Goal: Task Accomplishment & Management: Use online tool/utility

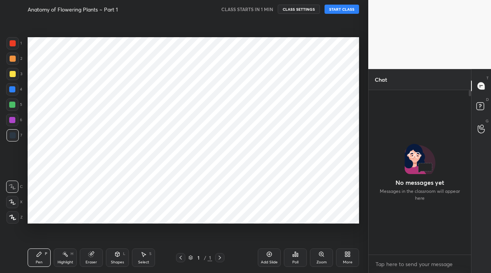
scroll to position [38132, 38018]
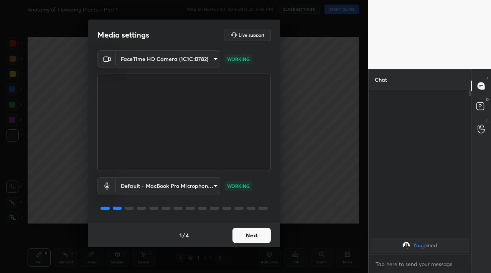
click at [250, 241] on button "Next" at bounding box center [251, 235] width 38 height 15
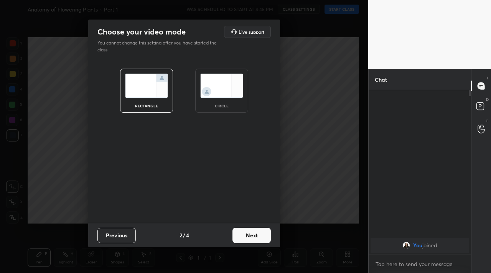
click at [250, 241] on button "Next" at bounding box center [251, 235] width 38 height 15
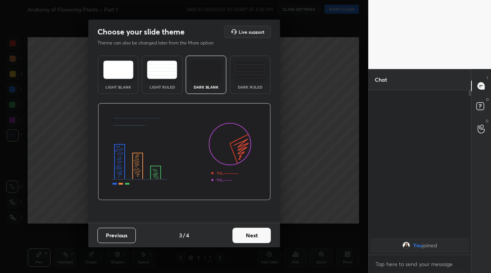
click at [250, 241] on button "Next" at bounding box center [251, 235] width 38 height 15
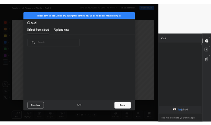
scroll to position [113, 246]
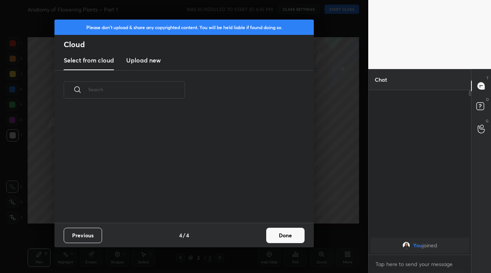
click at [130, 66] on new "Upload new" at bounding box center [143, 60] width 35 height 19
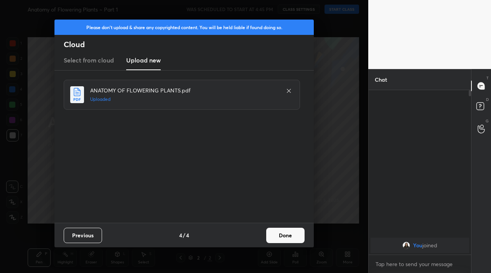
click at [288, 239] on button "Done" at bounding box center [285, 235] width 38 height 15
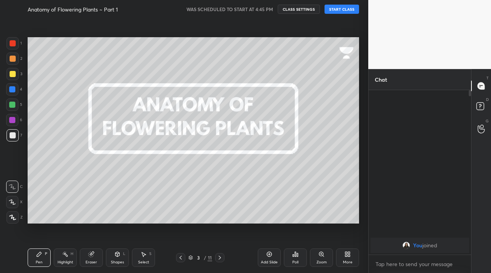
click at [342, 10] on button "START CLASS" at bounding box center [341, 9] width 35 height 9
drag, startPoint x: 10, startPoint y: 219, endPoint x: 11, endPoint y: 214, distance: 4.9
click at [11, 220] on icon at bounding box center [12, 217] width 7 height 5
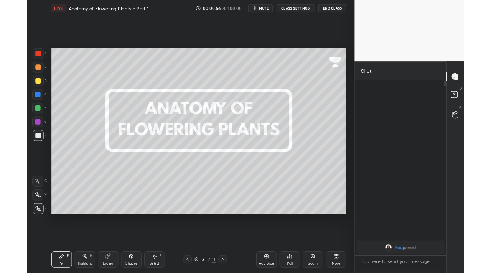
scroll to position [132, 100]
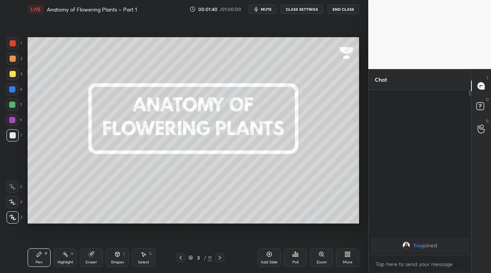
click at [14, 74] on div at bounding box center [13, 74] width 6 height 6
click at [218, 255] on icon at bounding box center [220, 258] width 6 height 6
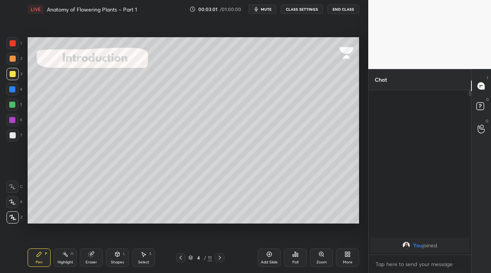
drag, startPoint x: 96, startPoint y: 259, endPoint x: 94, endPoint y: 244, distance: 15.5
click at [97, 257] on div "Eraser" at bounding box center [91, 258] width 23 height 18
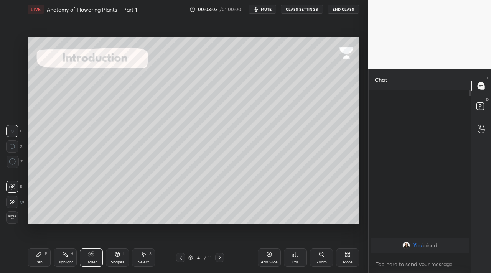
click at [53, 259] on div "Pen P Highlight H Eraser Shapes L Select S" at bounding box center [85, 258] width 115 height 18
click at [51, 254] on div "Pen P Highlight H Eraser Shapes L Select S" at bounding box center [85, 258] width 115 height 18
click at [44, 254] on div "Pen P" at bounding box center [39, 258] width 23 height 18
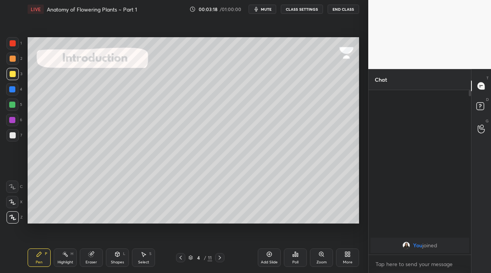
click at [98, 263] on div "Eraser" at bounding box center [91, 258] width 23 height 18
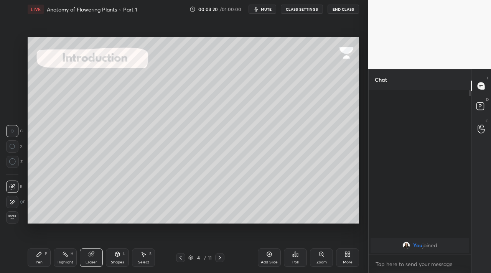
click at [46, 260] on div "Pen P" at bounding box center [39, 258] width 23 height 18
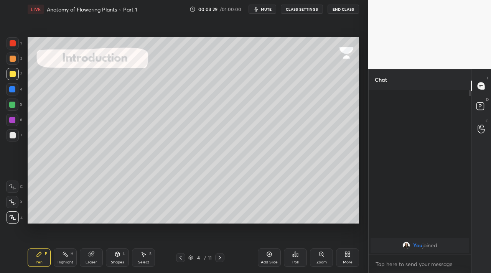
click at [119, 260] on div "Shapes" at bounding box center [117, 262] width 13 height 4
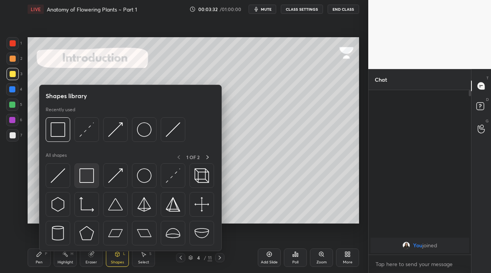
drag, startPoint x: 82, startPoint y: 176, endPoint x: 13, endPoint y: 133, distance: 81.2
click at [14, 137] on div at bounding box center [13, 135] width 6 height 6
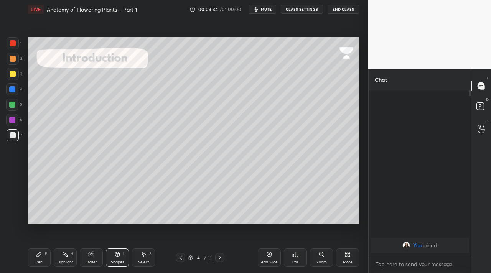
click at [46, 256] on div "Pen P" at bounding box center [39, 258] width 23 height 18
click at [221, 258] on icon at bounding box center [220, 258] width 6 height 6
drag, startPoint x: 89, startPoint y: 262, endPoint x: 91, endPoint y: 259, distance: 3.9
click at [91, 260] on div "Eraser" at bounding box center [92, 262] width 12 height 4
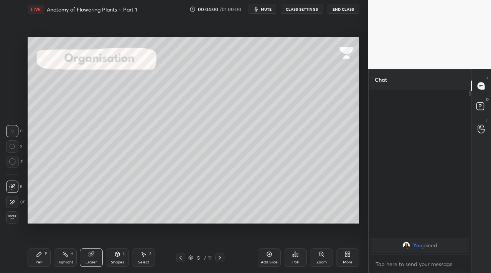
click at [41, 262] on div "Pen" at bounding box center [39, 262] width 7 height 4
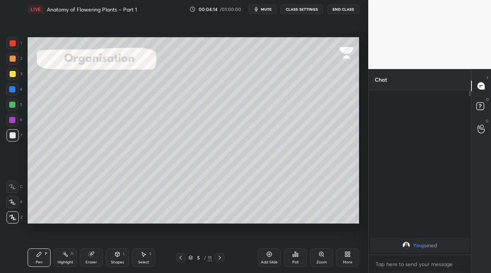
click at [70, 256] on div "Highlight H" at bounding box center [65, 258] width 23 height 18
drag, startPoint x: 15, startPoint y: 80, endPoint x: 26, endPoint y: 76, distance: 12.4
click at [13, 78] on div "3" at bounding box center [15, 75] width 16 height 15
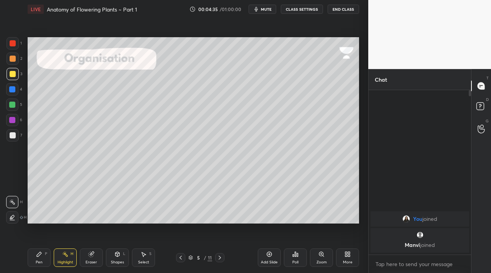
click at [44, 260] on div "Pen P" at bounding box center [39, 258] width 23 height 18
drag, startPoint x: 90, startPoint y: 255, endPoint x: 85, endPoint y: 249, distance: 8.2
click at [89, 254] on icon at bounding box center [91, 254] width 5 height 5
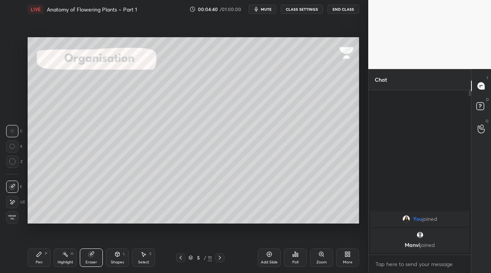
drag, startPoint x: 117, startPoint y: 255, endPoint x: 114, endPoint y: 252, distance: 4.6
click at [116, 254] on icon at bounding box center [117, 254] width 4 height 5
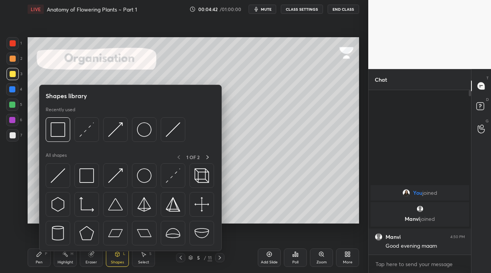
drag, startPoint x: 13, startPoint y: 122, endPoint x: 27, endPoint y: 120, distance: 14.2
click at [13, 122] on div at bounding box center [12, 120] width 6 height 6
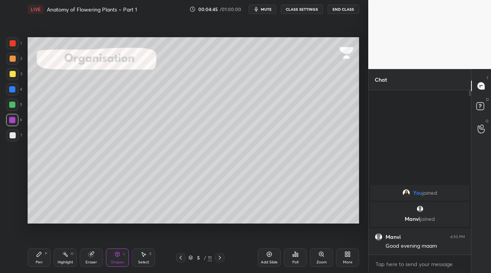
drag, startPoint x: 29, startPoint y: 257, endPoint x: 40, endPoint y: 250, distance: 12.8
click at [31, 254] on div "Pen P" at bounding box center [39, 258] width 23 height 18
click at [13, 134] on div at bounding box center [13, 135] width 6 height 6
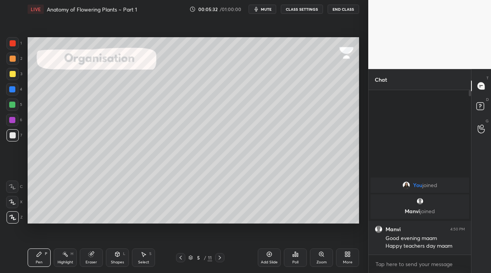
click at [62, 254] on icon at bounding box center [65, 254] width 6 height 6
click at [15, 77] on div at bounding box center [13, 74] width 12 height 12
click at [36, 256] on div "Pen P" at bounding box center [39, 258] width 23 height 18
click at [89, 261] on div "Eraser" at bounding box center [92, 262] width 12 height 4
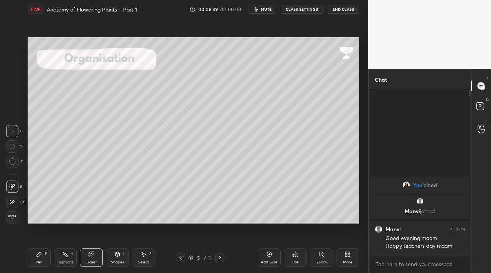
drag, startPoint x: 69, startPoint y: 255, endPoint x: 50, endPoint y: 231, distance: 31.2
click at [68, 255] on div "Highlight H" at bounding box center [65, 258] width 23 height 18
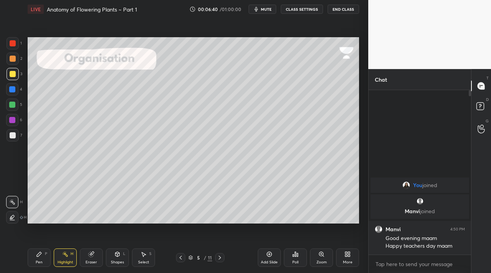
click at [11, 124] on div at bounding box center [12, 120] width 12 height 12
drag, startPoint x: 12, startPoint y: 72, endPoint x: 18, endPoint y: 72, distance: 6.5
click at [17, 72] on div at bounding box center [13, 74] width 12 height 12
click at [38, 255] on icon at bounding box center [39, 254] width 5 height 5
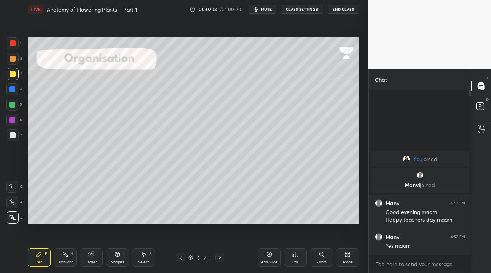
click at [70, 254] on div "Highlight H" at bounding box center [65, 258] width 23 height 18
click at [221, 257] on icon at bounding box center [220, 258] width 6 height 6
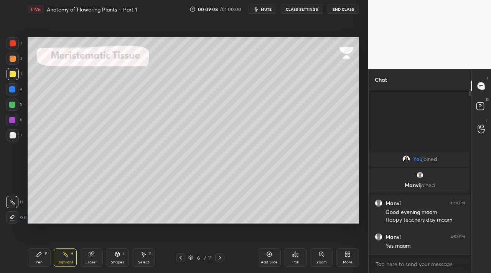
click at [35, 258] on div "Pen P" at bounding box center [39, 258] width 23 height 18
click at [13, 57] on div at bounding box center [13, 59] width 6 height 6
click at [93, 253] on g at bounding box center [92, 255] width 6 height 6
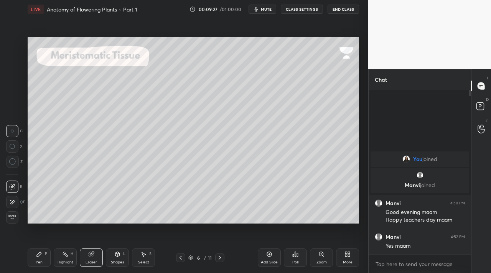
click at [40, 251] on icon at bounding box center [39, 254] width 6 height 6
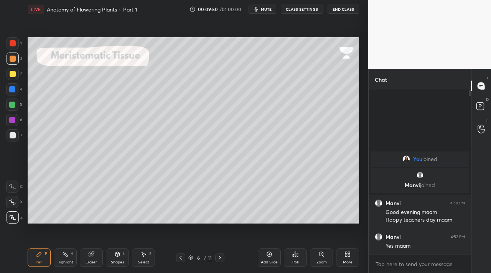
drag, startPoint x: 10, startPoint y: 74, endPoint x: 16, endPoint y: 74, distance: 5.4
click at [11, 75] on div at bounding box center [13, 74] width 6 height 6
click at [15, 135] on div at bounding box center [13, 135] width 12 height 12
click at [17, 120] on div at bounding box center [12, 120] width 12 height 12
click at [10, 72] on div at bounding box center [13, 74] width 6 height 6
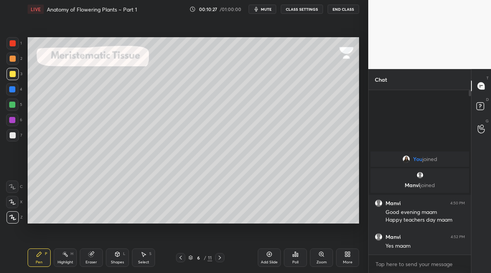
click at [13, 46] on div at bounding box center [13, 43] width 12 height 12
click at [10, 44] on div at bounding box center [13, 43] width 6 height 6
click at [90, 252] on icon at bounding box center [91, 254] width 6 height 6
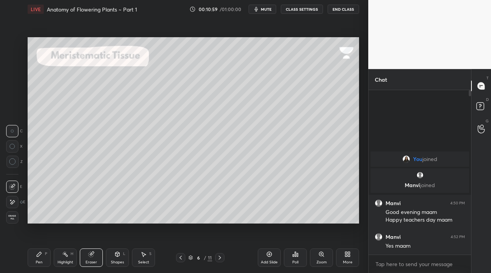
click at [115, 249] on div "Shapes L" at bounding box center [117, 258] width 23 height 18
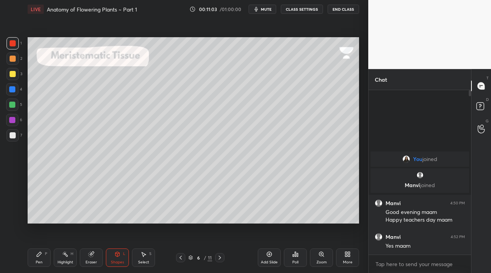
drag, startPoint x: 14, startPoint y: 134, endPoint x: 26, endPoint y: 133, distance: 12.8
click at [13, 133] on div at bounding box center [13, 135] width 6 height 6
click at [45, 257] on div "Pen P" at bounding box center [39, 258] width 23 height 18
click at [12, 74] on div at bounding box center [13, 74] width 6 height 6
click at [15, 46] on div at bounding box center [13, 43] width 12 height 12
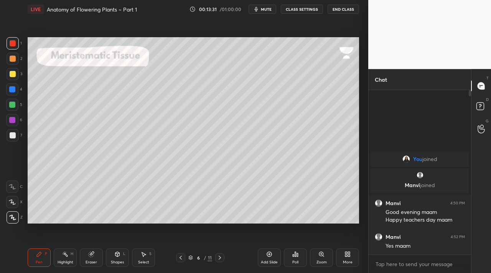
click at [218, 255] on icon at bounding box center [220, 258] width 6 height 6
drag, startPoint x: 14, startPoint y: 76, endPoint x: 26, endPoint y: 81, distance: 13.5
click at [15, 76] on div at bounding box center [13, 74] width 12 height 12
click at [115, 260] on div "Shapes" at bounding box center [117, 262] width 13 height 4
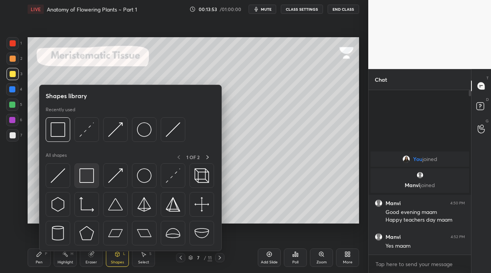
click at [86, 167] on div at bounding box center [86, 175] width 25 height 25
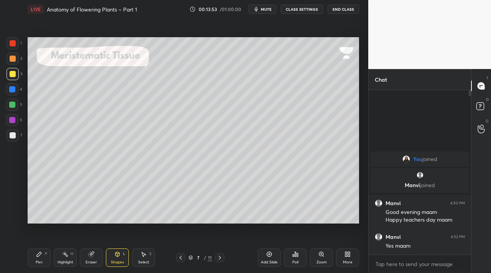
drag, startPoint x: 13, startPoint y: 134, endPoint x: 21, endPoint y: 133, distance: 8.1
click at [13, 133] on div at bounding box center [13, 135] width 6 height 6
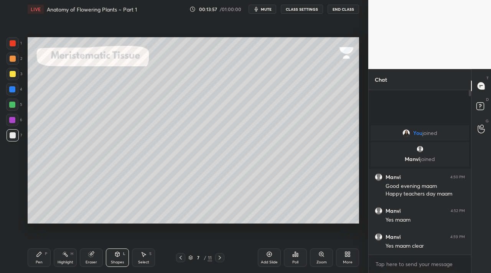
click at [43, 257] on div "Pen P" at bounding box center [39, 258] width 23 height 18
click at [117, 258] on div "Shapes L" at bounding box center [117, 258] width 23 height 18
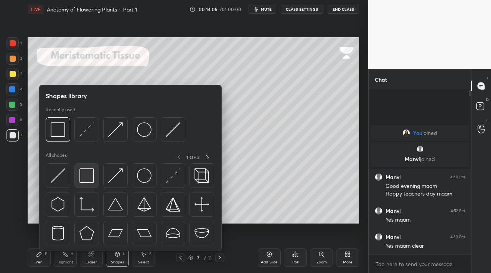
click at [85, 180] on img at bounding box center [86, 175] width 15 height 15
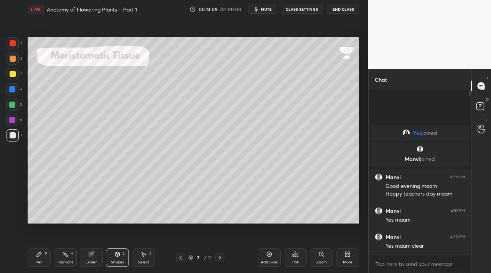
click at [35, 258] on div "Pen P" at bounding box center [39, 258] width 23 height 18
click at [14, 73] on div at bounding box center [13, 74] width 6 height 6
click at [16, 61] on div at bounding box center [13, 59] width 12 height 12
click at [119, 252] on div "Shapes L" at bounding box center [117, 258] width 23 height 18
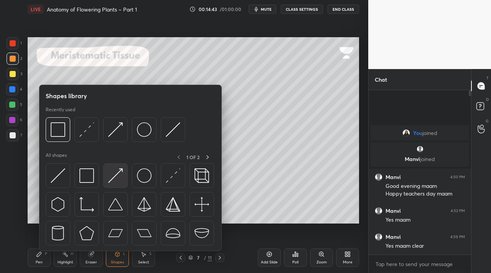
click at [105, 176] on div at bounding box center [115, 175] width 25 height 25
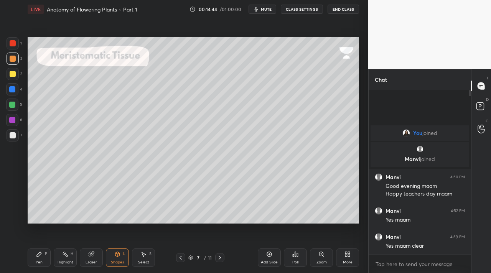
click at [13, 130] on div at bounding box center [13, 135] width 12 height 12
drag, startPoint x: 38, startPoint y: 257, endPoint x: 49, endPoint y: 251, distance: 12.5
click at [40, 257] on div "Pen P" at bounding box center [39, 258] width 23 height 18
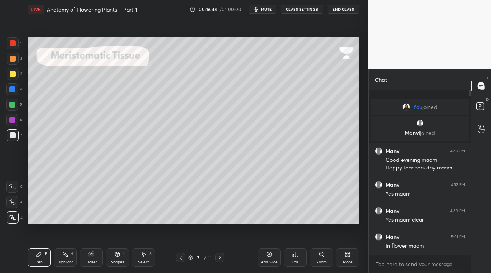
click at [10, 56] on div at bounding box center [13, 59] width 12 height 12
click at [12, 60] on div at bounding box center [13, 59] width 6 height 6
click at [111, 257] on div "Shapes L" at bounding box center [117, 258] width 23 height 18
drag, startPoint x: 17, startPoint y: 137, endPoint x: 26, endPoint y: 129, distance: 11.4
click at [17, 135] on div at bounding box center [13, 135] width 12 height 12
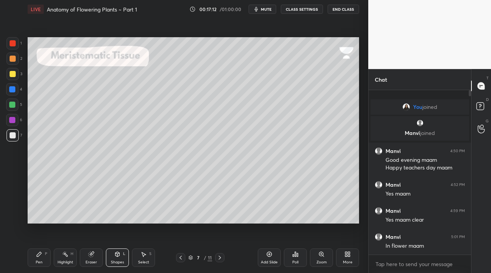
click at [37, 256] on div "Pen P" at bounding box center [39, 258] width 23 height 18
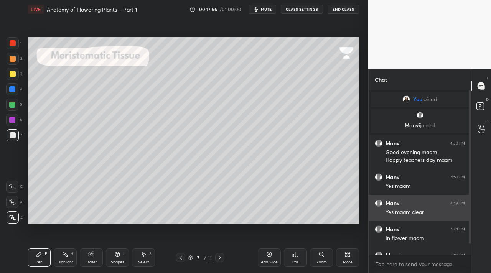
scroll to position [18, 0]
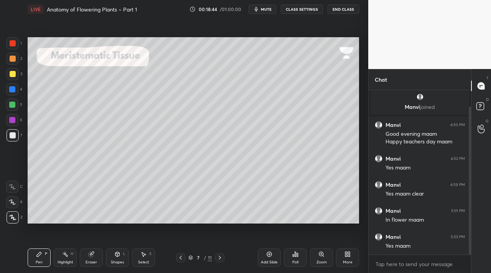
click at [16, 79] on div "3" at bounding box center [15, 75] width 16 height 15
drag, startPoint x: 10, startPoint y: 133, endPoint x: 10, endPoint y: 120, distance: 12.7
click at [10, 133] on div at bounding box center [13, 135] width 6 height 6
drag, startPoint x: 10, startPoint y: 120, endPoint x: 14, endPoint y: 120, distance: 4.2
click at [10, 120] on div at bounding box center [12, 120] width 6 height 6
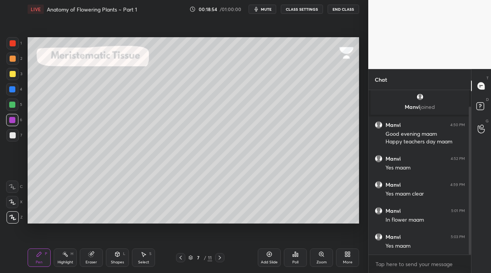
drag, startPoint x: 64, startPoint y: 256, endPoint x: 61, endPoint y: 250, distance: 7.0
click at [65, 254] on div "Highlight H" at bounding box center [65, 258] width 23 height 18
drag, startPoint x: 16, startPoint y: 217, endPoint x: 24, endPoint y: 210, distance: 9.8
click at [18, 216] on div at bounding box center [12, 217] width 12 height 12
drag, startPoint x: 471, startPoint y: 212, endPoint x: 468, endPoint y: 246, distance: 33.4
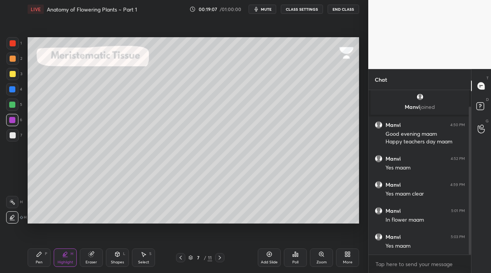
click at [469, 245] on div at bounding box center [470, 181] width 2 height 148
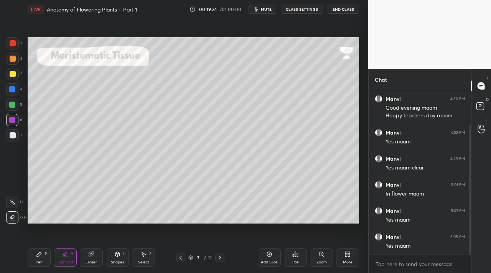
click at [40, 254] on icon at bounding box center [39, 254] width 5 height 5
drag, startPoint x: 15, startPoint y: 89, endPoint x: 14, endPoint y: 78, distance: 10.4
click at [18, 88] on div "4" at bounding box center [14, 89] width 16 height 12
click at [70, 255] on div "Highlight H" at bounding box center [65, 258] width 23 height 18
drag, startPoint x: 11, startPoint y: 105, endPoint x: 20, endPoint y: 107, distance: 9.0
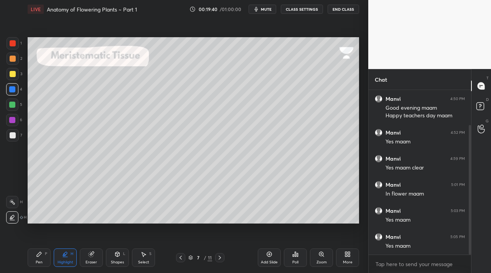
click at [13, 107] on div at bounding box center [12, 105] width 6 height 6
click at [79, 256] on div "Pen P Highlight H Eraser Shapes L Select S" at bounding box center [85, 258] width 115 height 18
click at [95, 255] on div "Eraser" at bounding box center [91, 258] width 23 height 18
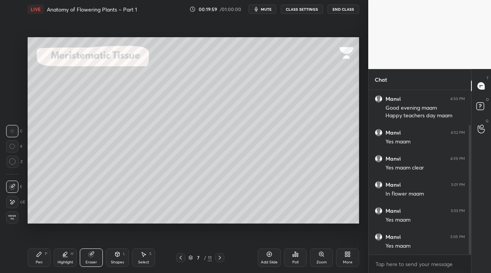
click at [40, 257] on div "Pen P" at bounding box center [39, 258] width 23 height 18
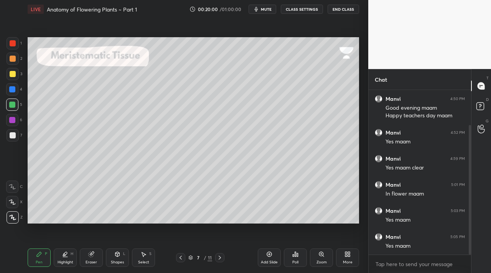
click at [14, 61] on div at bounding box center [13, 59] width 6 height 6
click at [65, 255] on icon at bounding box center [65, 254] width 4 height 4
click at [15, 76] on div at bounding box center [13, 74] width 6 height 6
drag, startPoint x: 13, startPoint y: 101, endPoint x: 21, endPoint y: 109, distance: 10.8
click at [14, 103] on div at bounding box center [12, 105] width 6 height 6
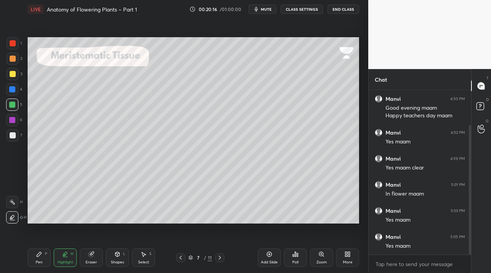
click at [87, 246] on div "Pen P Highlight H Eraser Shapes L Select S 7 / 11 Add Slide Poll Zoom More" at bounding box center [193, 257] width 331 height 31
click at [86, 253] on div "Eraser" at bounding box center [91, 258] width 23 height 18
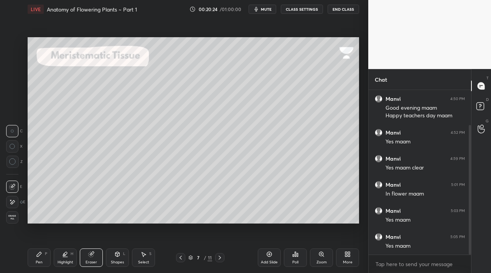
click at [46, 261] on div "Pen P" at bounding box center [39, 258] width 23 height 18
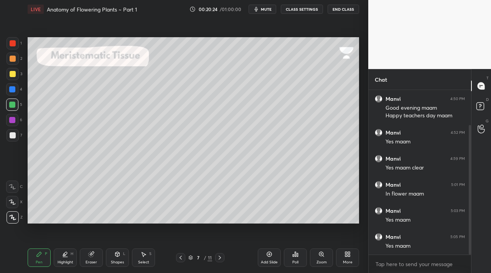
click at [44, 256] on div "Pen P" at bounding box center [39, 258] width 23 height 18
click at [13, 91] on div at bounding box center [12, 89] width 6 height 6
drag, startPoint x: 9, startPoint y: 135, endPoint x: 20, endPoint y: 119, distance: 19.9
click at [10, 134] on div at bounding box center [13, 135] width 12 height 12
click at [217, 256] on div at bounding box center [219, 257] width 9 height 9
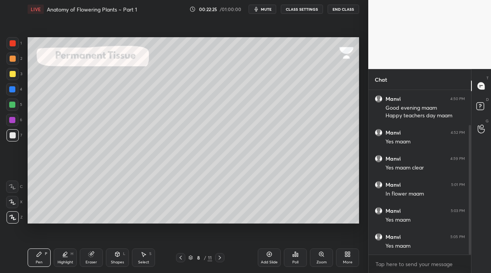
click at [13, 78] on div at bounding box center [13, 74] width 12 height 12
click at [7, 58] on div "2" at bounding box center [15, 59] width 16 height 12
click at [22, 47] on div "1 2 3 4 5 6 7" at bounding box center [14, 90] width 16 height 107
drag, startPoint x: 10, startPoint y: 44, endPoint x: 23, endPoint y: 46, distance: 13.2
click at [13, 45] on div at bounding box center [13, 43] width 6 height 6
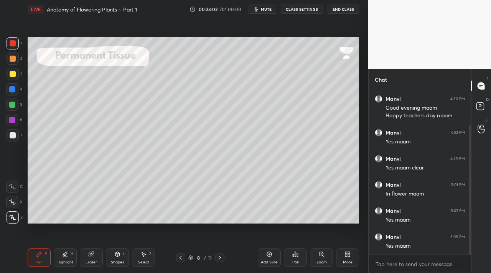
click at [13, 64] on div at bounding box center [13, 59] width 12 height 12
click at [117, 260] on div "Shapes" at bounding box center [117, 262] width 13 height 4
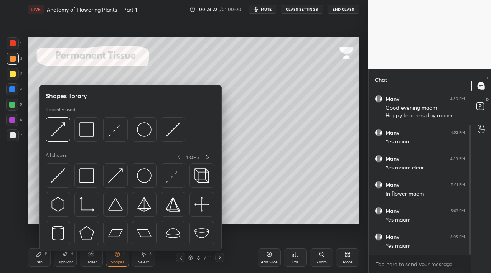
click at [15, 117] on div at bounding box center [12, 120] width 12 height 12
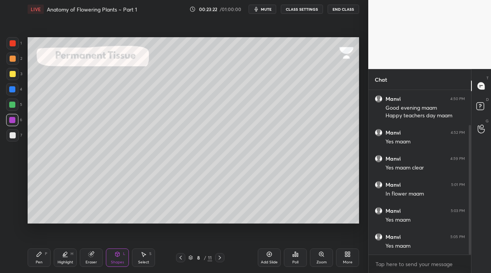
click at [13, 117] on div at bounding box center [12, 120] width 6 height 6
click at [112, 250] on div "Shapes L" at bounding box center [117, 258] width 23 height 18
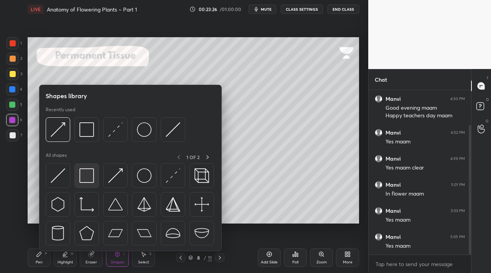
click at [87, 174] on img at bounding box center [86, 175] width 15 height 15
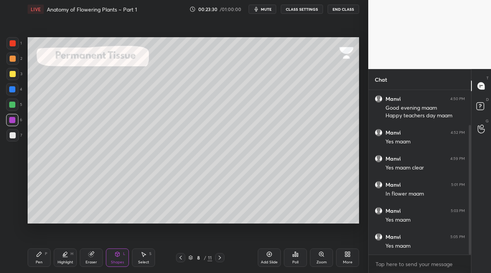
click at [92, 256] on div "Eraser" at bounding box center [91, 258] width 23 height 18
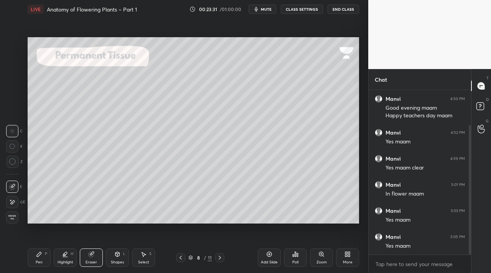
click at [67, 254] on icon at bounding box center [65, 254] width 6 height 6
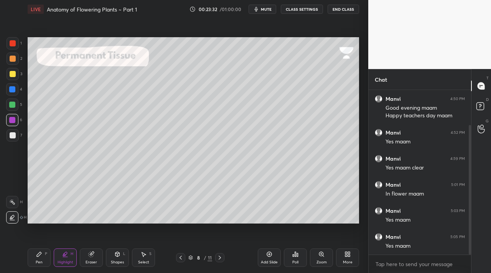
click at [13, 202] on icon at bounding box center [12, 202] width 6 height 6
click at [41, 254] on div "Pen P" at bounding box center [39, 258] width 23 height 18
click at [63, 252] on icon at bounding box center [65, 254] width 6 height 6
click at [12, 201] on icon at bounding box center [12, 202] width 6 height 6
drag, startPoint x: 15, startPoint y: 69, endPoint x: 15, endPoint y: 74, distance: 4.3
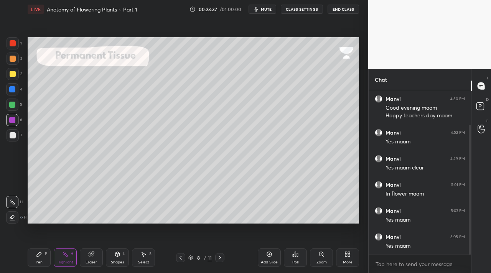
click at [16, 71] on div at bounding box center [13, 74] width 12 height 12
click at [16, 106] on div at bounding box center [12, 105] width 12 height 12
click at [9, 79] on div at bounding box center [13, 74] width 12 height 12
click at [14, 61] on div at bounding box center [13, 59] width 6 height 6
click at [43, 253] on div "Pen P" at bounding box center [39, 258] width 23 height 18
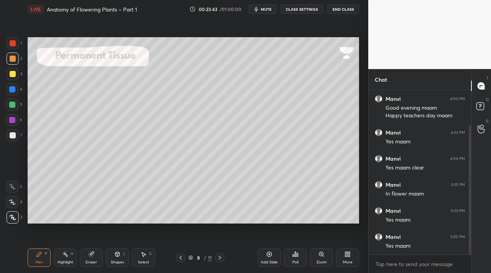
click at [15, 134] on div at bounding box center [13, 135] width 6 height 6
drag, startPoint x: 89, startPoint y: 259, endPoint x: 103, endPoint y: 236, distance: 27.4
click at [91, 257] on div "Eraser" at bounding box center [91, 258] width 23 height 18
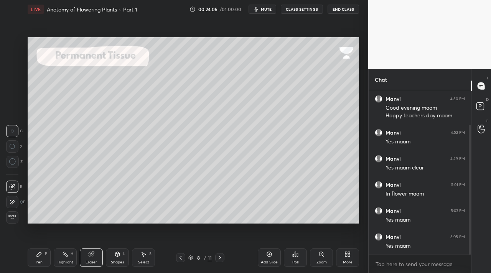
scroll to position [71, 0]
click at [40, 255] on icon at bounding box center [39, 254] width 6 height 6
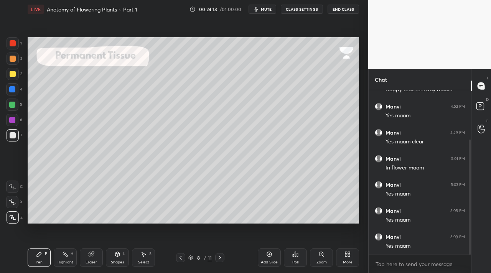
click at [71, 260] on div "Highlight" at bounding box center [66, 262] width 16 height 4
click at [62, 257] on div "Highlight H" at bounding box center [65, 258] width 23 height 18
drag, startPoint x: 22, startPoint y: 126, endPoint x: 13, endPoint y: 121, distance: 10.3
click at [21, 127] on div "1 2 3 4 5 6 7 C X Z C X Z E E Erase all H H" at bounding box center [12, 130] width 25 height 186
drag, startPoint x: 15, startPoint y: 120, endPoint x: 23, endPoint y: 121, distance: 8.1
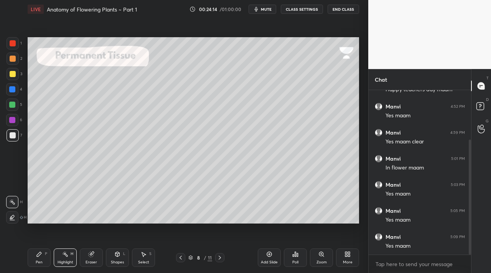
click at [16, 120] on div at bounding box center [12, 120] width 12 height 12
click at [216, 273] on div "Pen P Highlight H Eraser Shapes L Select S 8 / 11 Add Slide Poll Zoom More" at bounding box center [193, 257] width 331 height 31
drag, startPoint x: 221, startPoint y: 256, endPoint x: 206, endPoint y: 225, distance: 34.7
click at [221, 256] on icon at bounding box center [220, 258] width 6 height 6
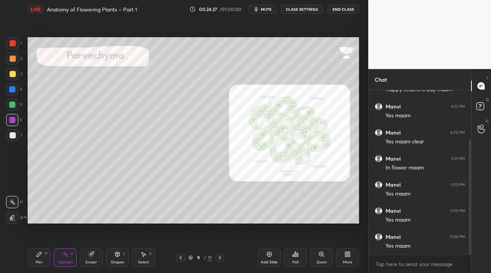
drag, startPoint x: 15, startPoint y: 63, endPoint x: 20, endPoint y: 64, distance: 5.0
click at [14, 63] on div at bounding box center [13, 59] width 12 height 12
click at [37, 251] on icon at bounding box center [39, 254] width 6 height 6
click at [96, 260] on div "Eraser" at bounding box center [92, 262] width 12 height 4
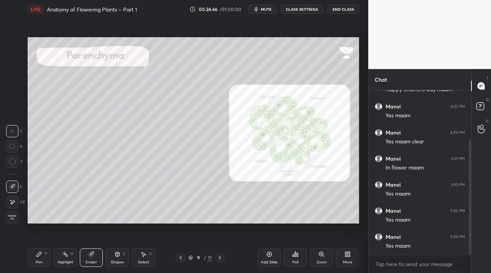
drag, startPoint x: 36, startPoint y: 256, endPoint x: 55, endPoint y: 229, distance: 33.3
click at [36, 255] on div "Pen P" at bounding box center [39, 258] width 23 height 18
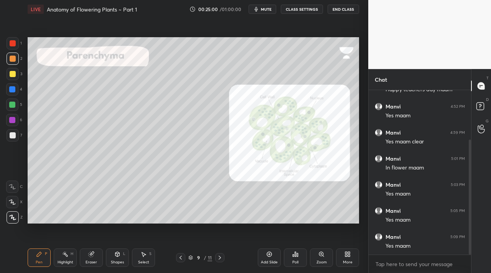
drag, startPoint x: 90, startPoint y: 254, endPoint x: 86, endPoint y: 231, distance: 23.7
click at [90, 254] on icon at bounding box center [91, 254] width 5 height 5
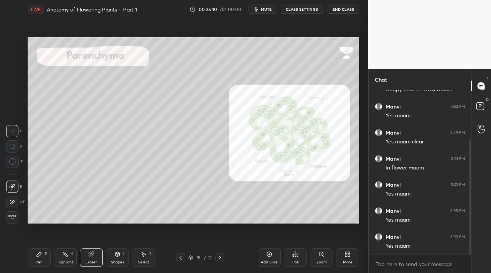
click at [35, 261] on div "Pen P" at bounding box center [39, 258] width 23 height 18
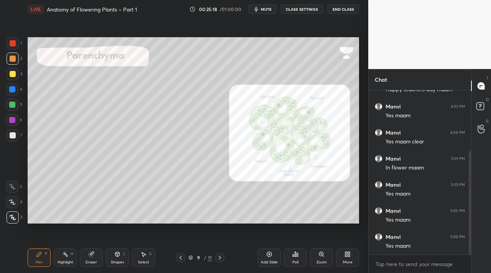
scroll to position [97, 0]
drag, startPoint x: 89, startPoint y: 260, endPoint x: 69, endPoint y: 243, distance: 26.7
click at [90, 260] on div "Eraser" at bounding box center [92, 262] width 12 height 4
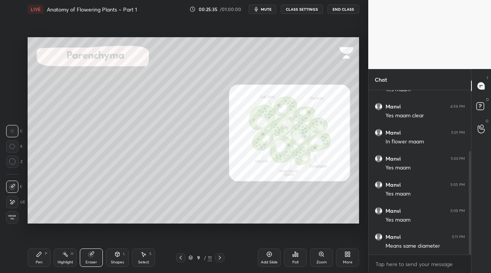
click at [63, 262] on div "Highlight" at bounding box center [66, 262] width 16 height 4
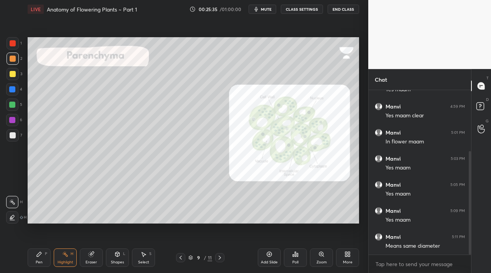
click at [41, 252] on icon at bounding box center [39, 254] width 6 height 6
click at [16, 143] on div "1 2 3 4 5 6 7 C X Z C X Z E E Erase all H H" at bounding box center [12, 130] width 25 height 186
drag, startPoint x: 11, startPoint y: 135, endPoint x: 25, endPoint y: 117, distance: 23.2
click at [12, 133] on div at bounding box center [13, 135] width 6 height 6
click at [12, 75] on div at bounding box center [13, 74] width 6 height 6
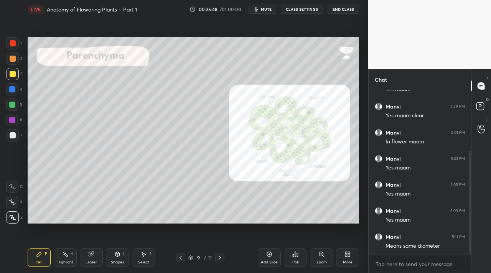
drag, startPoint x: 3, startPoint y: 54, endPoint x: 16, endPoint y: 56, distance: 13.7
click at [7, 54] on div "1 2 3 4 5 6 7 C X Z C X Z E E Erase all H H" at bounding box center [12, 130] width 25 height 186
drag, startPoint x: 14, startPoint y: 59, endPoint x: 15, endPoint y: 52, distance: 7.3
click at [13, 59] on div at bounding box center [13, 59] width 6 height 6
drag, startPoint x: 13, startPoint y: 75, endPoint x: 12, endPoint y: 80, distance: 5.1
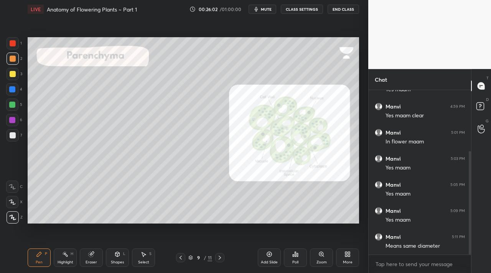
click at [14, 75] on div at bounding box center [13, 74] width 6 height 6
click at [17, 80] on div "3" at bounding box center [15, 75] width 16 height 15
drag, startPoint x: 13, startPoint y: 61, endPoint x: 19, endPoint y: 58, distance: 6.9
click at [13, 61] on div at bounding box center [13, 59] width 6 height 6
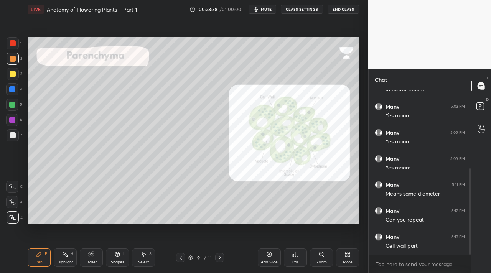
click at [70, 257] on div "Highlight H" at bounding box center [65, 258] width 23 height 18
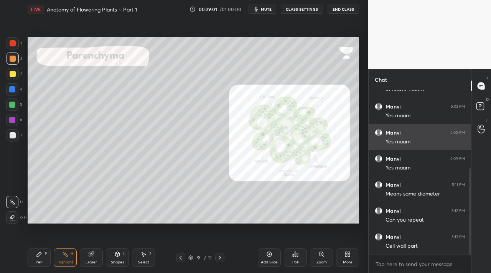
click at [405, 147] on div "[PERSON_NAME] 5:05 PM Yes maam" at bounding box center [420, 137] width 102 height 26
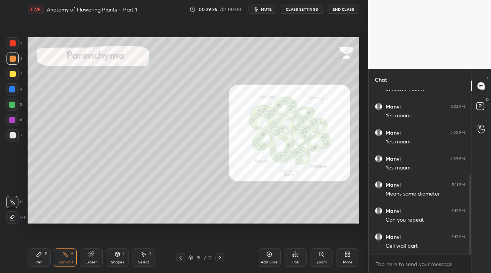
scroll to position [175, 0]
click at [220, 262] on div at bounding box center [219, 257] width 9 height 9
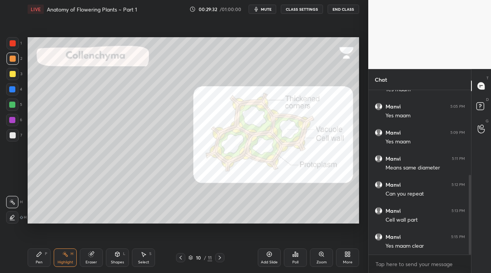
click at [12, 75] on div at bounding box center [13, 74] width 6 height 6
click at [39, 255] on icon at bounding box center [39, 254] width 5 height 5
click at [66, 257] on div "Highlight H" at bounding box center [65, 258] width 23 height 18
drag, startPoint x: 12, startPoint y: 126, endPoint x: 12, endPoint y: 120, distance: 5.8
click at [12, 123] on div "6" at bounding box center [14, 121] width 16 height 15
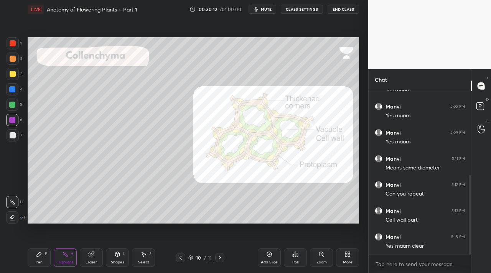
click at [15, 120] on div at bounding box center [12, 120] width 6 height 6
drag, startPoint x: 52, startPoint y: 256, endPoint x: 48, endPoint y: 256, distance: 4.2
click at [51, 256] on div "Pen P Highlight H Eraser Shapes L Select S" at bounding box center [85, 258] width 115 height 18
click at [44, 255] on div "Pen P" at bounding box center [39, 258] width 23 height 18
click at [10, 76] on div at bounding box center [13, 74] width 12 height 12
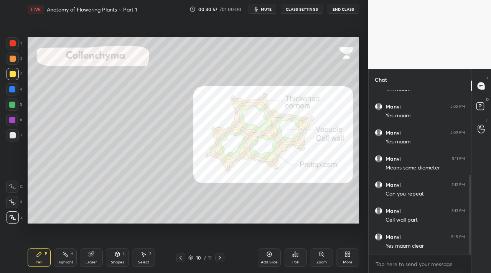
scroll to position [201, 0]
drag, startPoint x: 62, startPoint y: 261, endPoint x: 62, endPoint y: 256, distance: 5.0
click at [63, 260] on div "Highlight" at bounding box center [66, 262] width 16 height 4
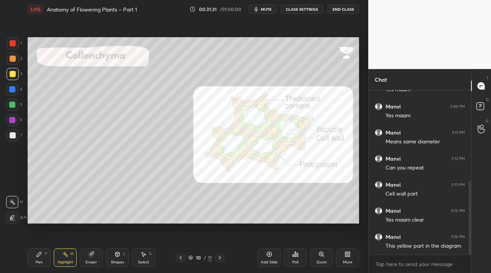
drag, startPoint x: 12, startPoint y: 118, endPoint x: 17, endPoint y: 122, distance: 6.5
click at [13, 117] on div at bounding box center [12, 120] width 6 height 6
click at [219, 255] on icon at bounding box center [220, 258] width 6 height 6
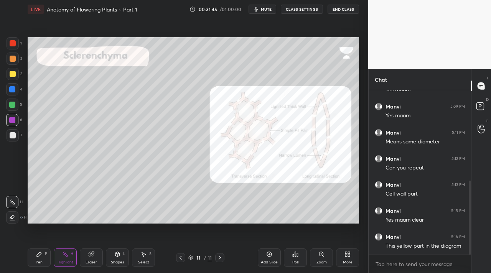
click at [19, 72] on div "3" at bounding box center [15, 74] width 16 height 12
click at [39, 254] on icon at bounding box center [39, 254] width 5 height 5
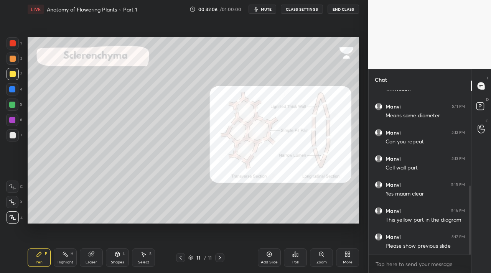
drag, startPoint x: 180, startPoint y: 259, endPoint x: 175, endPoint y: 259, distance: 4.7
click at [180, 259] on icon at bounding box center [181, 258] width 6 height 6
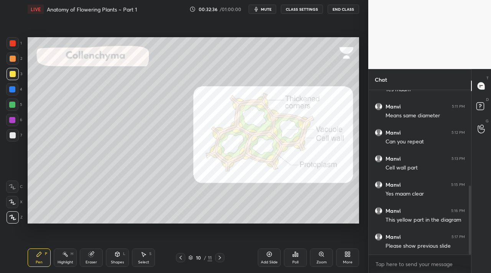
scroll to position [253, 0]
click at [219, 259] on icon at bounding box center [220, 258] width 6 height 6
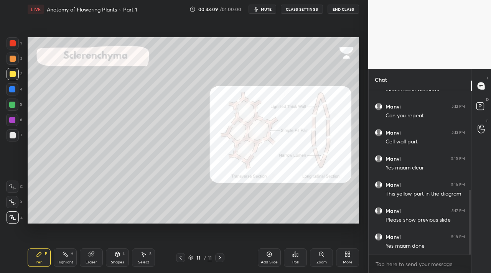
click at [18, 121] on div "6" at bounding box center [14, 120] width 16 height 12
click at [1, 72] on div "1 2 3 4 5 6 7 C X Z C X Z E E Erase all H H" at bounding box center [12, 130] width 25 height 186
click at [13, 76] on div at bounding box center [13, 74] width 6 height 6
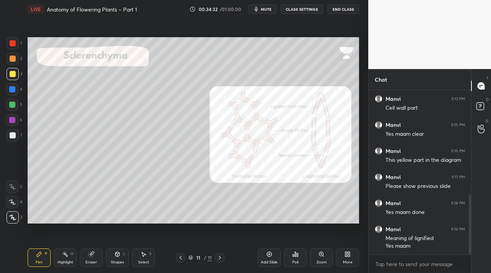
scroll to position [313, 0]
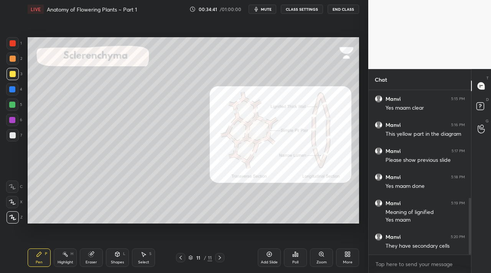
drag, startPoint x: 12, startPoint y: 87, endPoint x: 24, endPoint y: 84, distance: 12.8
click at [14, 87] on div at bounding box center [12, 89] width 6 height 6
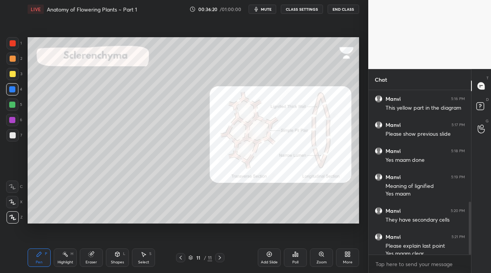
scroll to position [347, 0]
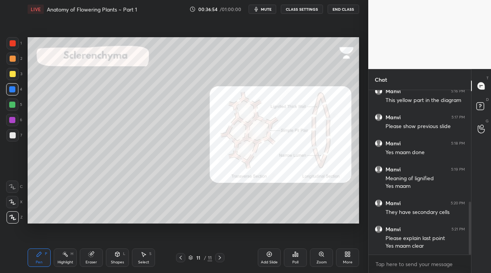
click at [336, 10] on button "End Class" at bounding box center [343, 9] width 31 height 9
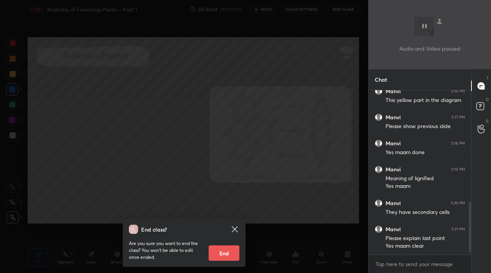
scroll to position [373, 0]
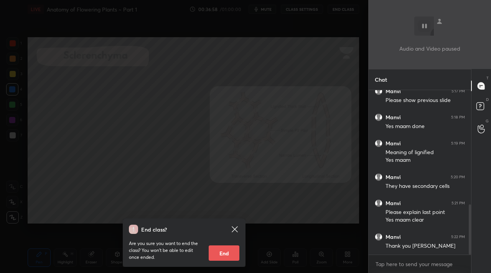
click at [221, 252] on button "End" at bounding box center [224, 252] width 31 height 15
type textarea "x"
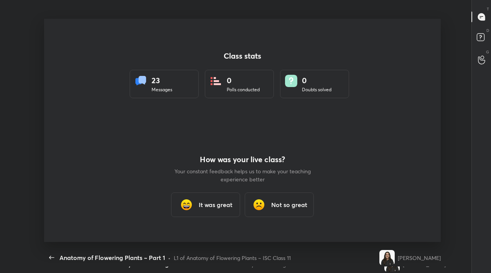
scroll to position [38132, 37875]
